Goal: Task Accomplishment & Management: Manage account settings

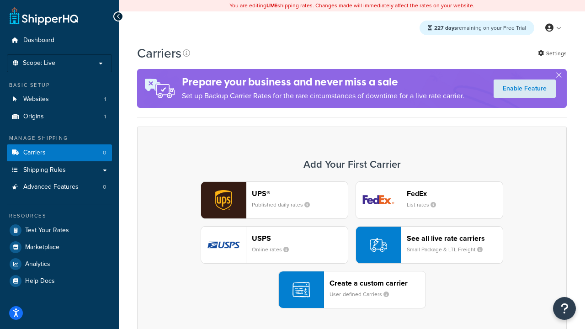
click at [352, 245] on div "UPS® Published daily rates FedEx List rates USPS Online rates See all live rate…" at bounding box center [352, 244] width 410 height 127
click at [455, 193] on header "FedEx" at bounding box center [455, 193] width 96 height 9
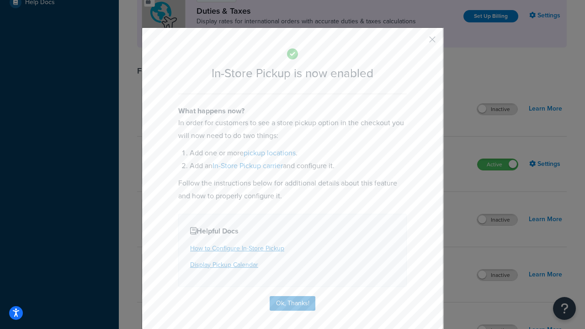
click at [419, 43] on button "button" at bounding box center [419, 43] width 2 height 2
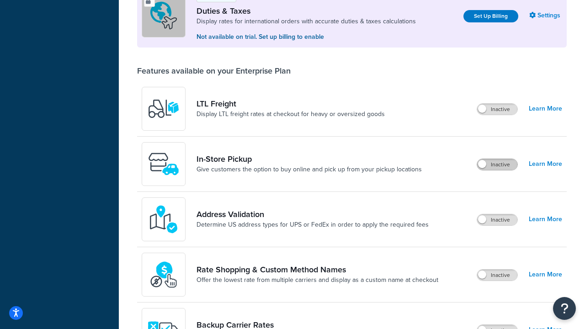
scroll to position [279, 0]
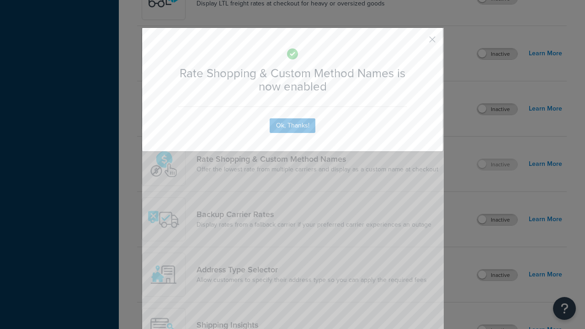
click at [419, 42] on button "button" at bounding box center [419, 43] width 2 height 2
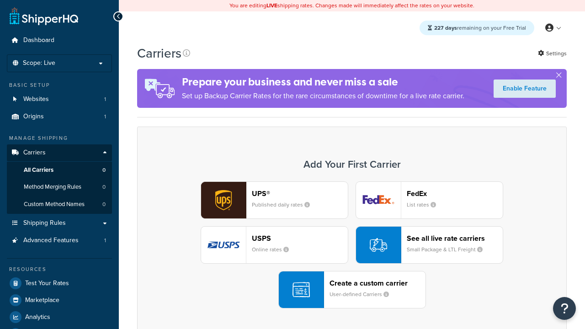
click at [352, 245] on div "UPS® Published daily rates FedEx List rates USPS Online rates See all live rate…" at bounding box center [352, 244] width 410 height 127
click at [429, 245] on div "See all live rate carriers Small Package & LTL Freight" at bounding box center [455, 245] width 96 height 22
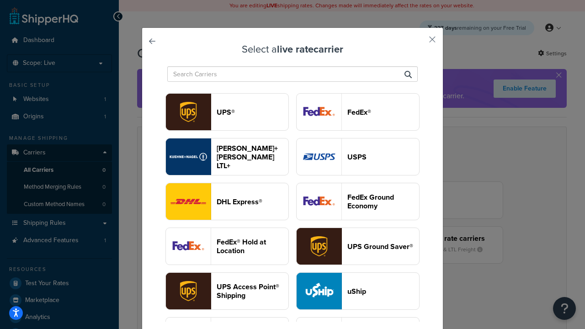
click at [358, 157] on header "USPS" at bounding box center [383, 157] width 72 height 9
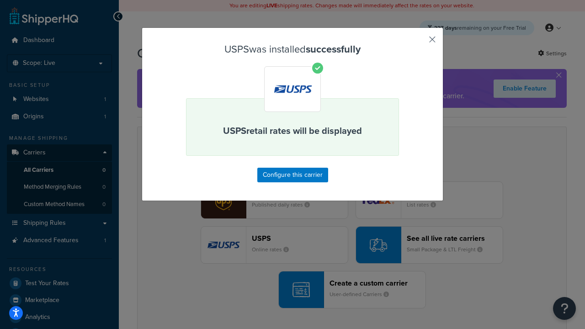
click at [419, 43] on button "button" at bounding box center [419, 43] width 2 height 2
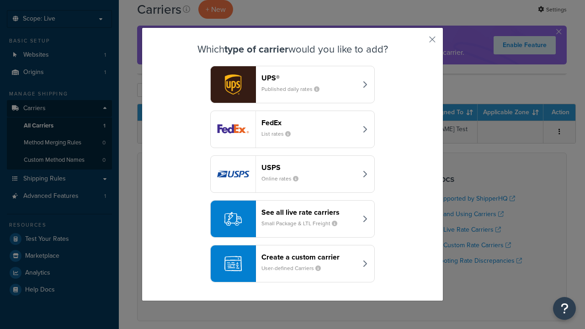
click at [292, 208] on header "See all live rate carriers" at bounding box center [309, 212] width 96 height 9
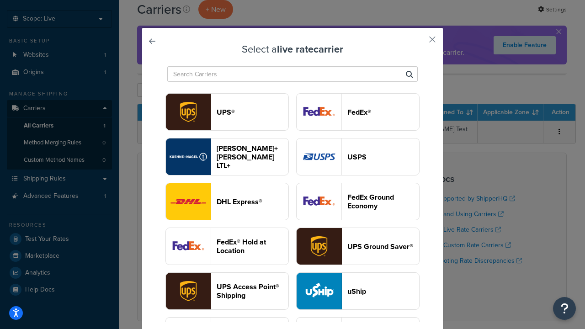
click at [358, 112] on header "FedEx®" at bounding box center [383, 112] width 72 height 9
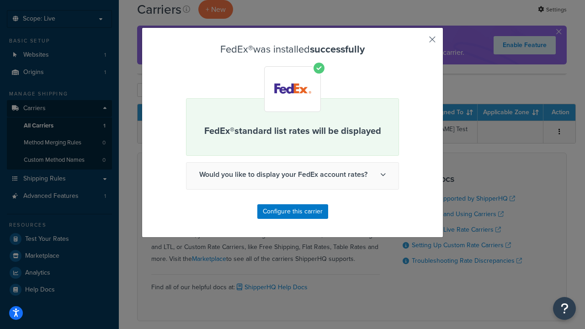
click at [419, 43] on button "button" at bounding box center [419, 43] width 2 height 2
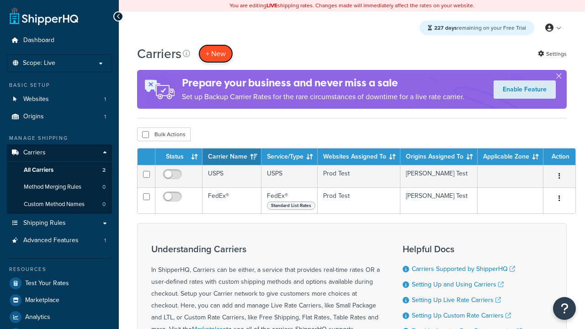
click at [216, 53] on button "+ New" at bounding box center [215, 53] width 35 height 19
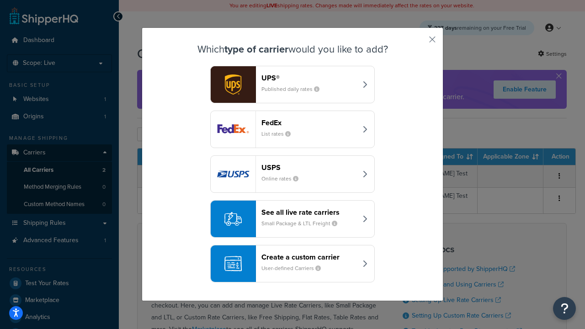
click at [292, 219] on div "See all live rate carriers Small Package & LTL Freight" at bounding box center [309, 219] width 96 height 22
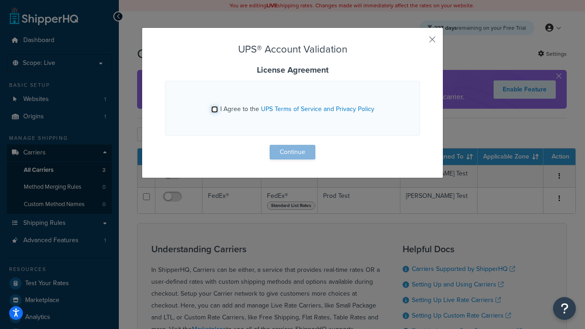
click at [214, 109] on input "I Agree to the UPS Terms of Service and Privacy Policy" at bounding box center [214, 109] width 7 height 7
checkbox input "true"
click at [292, 152] on button "Continue" at bounding box center [293, 152] width 46 height 15
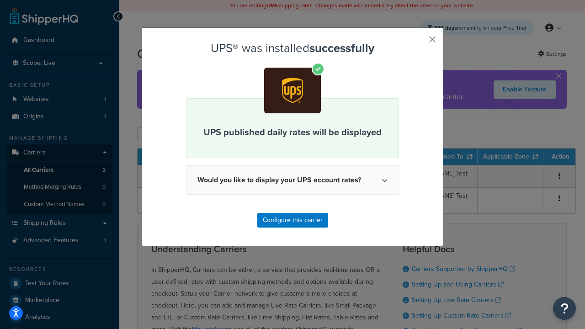
click at [419, 43] on button "button" at bounding box center [419, 43] width 2 height 2
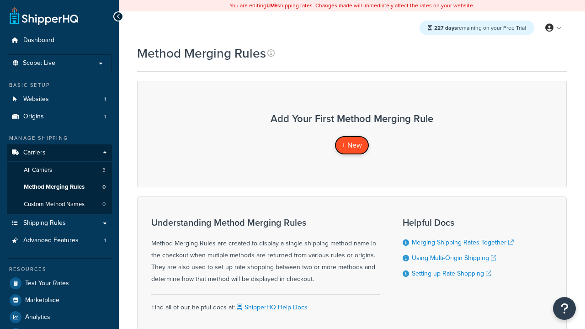
click at [352, 145] on span "+ New" at bounding box center [352, 145] width 20 height 11
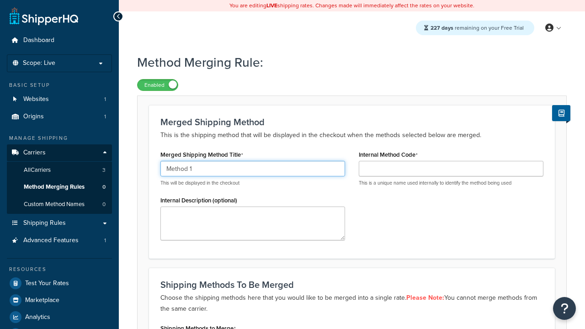
scroll to position [142, 0]
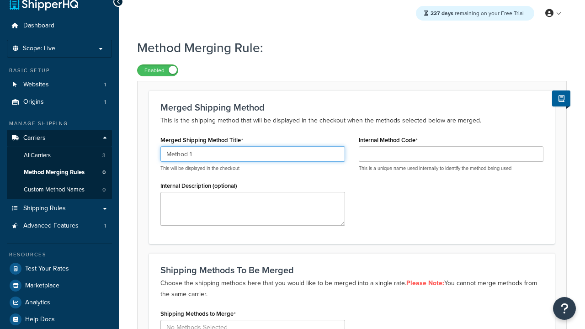
type input "Method 1"
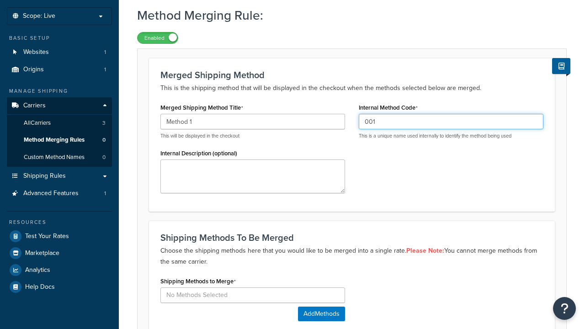
scroll to position [0, 0]
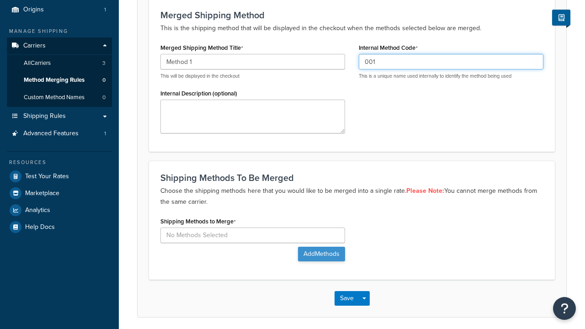
type input "001"
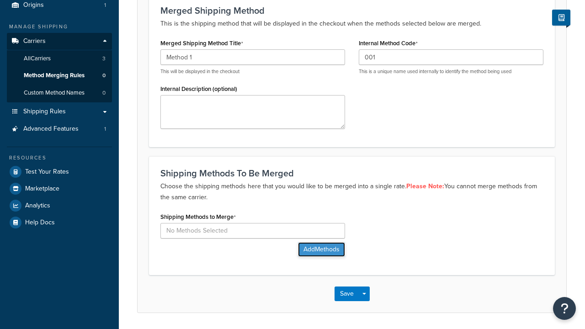
click at [320, 242] on button "Add Methods" at bounding box center [321, 249] width 47 height 15
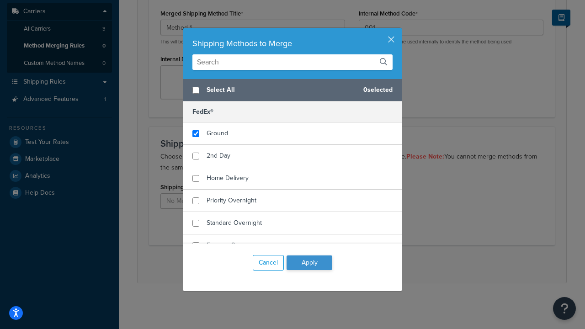
click at [217, 133] on span "Ground" at bounding box center [217, 133] width 21 height 10
checkbox input "true"
click at [309, 263] on button "Apply" at bounding box center [310, 262] width 46 height 15
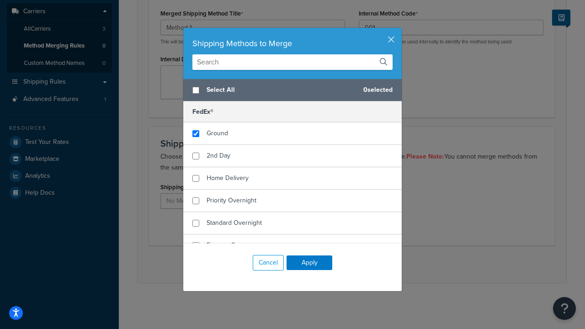
click at [346, 264] on button "Save" at bounding box center [347, 264] width 25 height 15
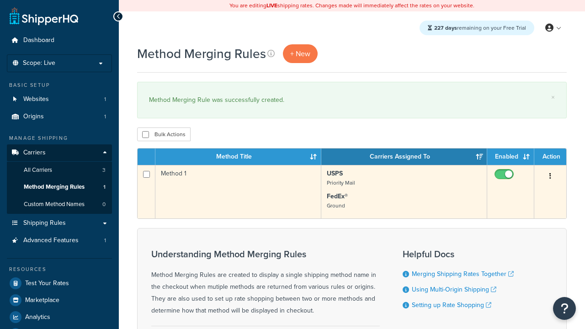
click at [550, 177] on icon "button" at bounding box center [550, 176] width 2 height 6
click at [0, 0] on link "Edit" at bounding box center [0, 0] width 0 height 0
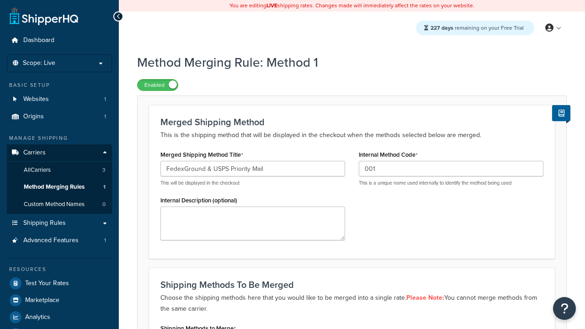
type input "FedexGround & USPS Priority Mail"
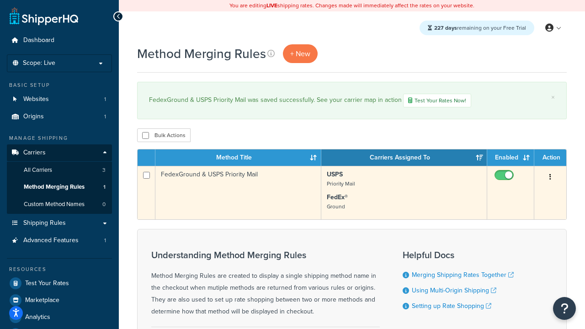
click at [550, 178] on icon "button" at bounding box center [550, 177] width 2 height 6
click at [0, 0] on link "Duplicate" at bounding box center [0, 0] width 0 height 0
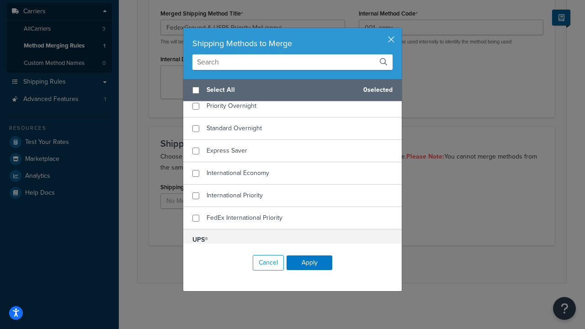
click at [228, 88] on span "Home Delivery" at bounding box center [228, 84] width 42 height 10
checkbox input "true"
click at [226, 257] on span "UPS® Ground" at bounding box center [226, 262] width 38 height 10
checkbox input "true"
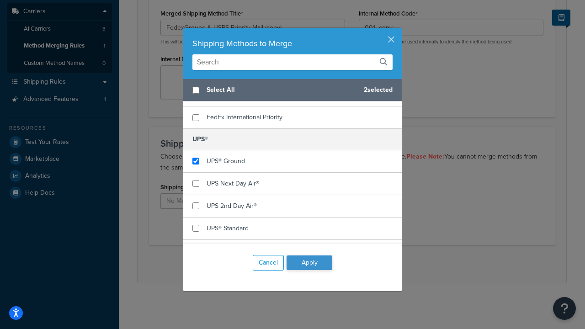
click at [309, 263] on button "Apply" at bounding box center [310, 262] width 46 height 15
click at [346, 264] on button "Save" at bounding box center [347, 264] width 25 height 15
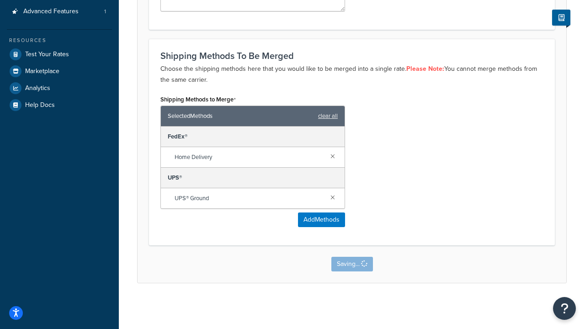
scroll to position [0, 0]
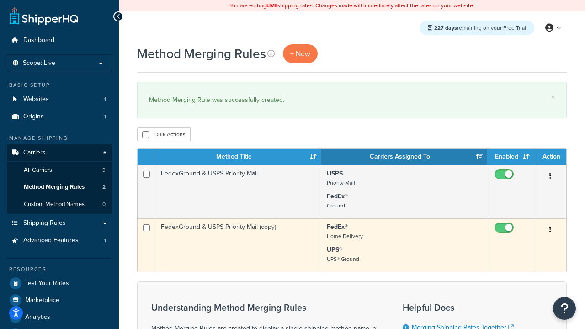
click at [550, 230] on icon "button" at bounding box center [550, 229] width 2 height 6
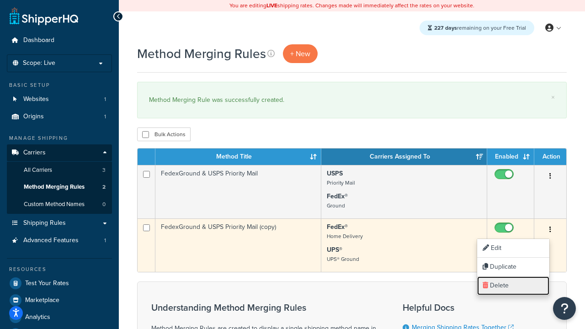
click at [513, 286] on link "Delete" at bounding box center [513, 285] width 72 height 19
